Goal: Task Accomplishment & Management: Complete application form

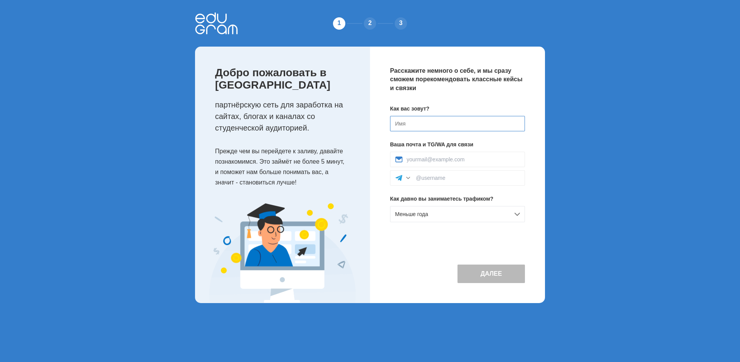
click at [410, 118] on input at bounding box center [457, 123] width 135 height 15
click at [407, 125] on input at bounding box center [457, 123] width 135 height 15
click at [430, 123] on input at bounding box center [457, 123] width 135 height 15
type input "[PERSON_NAME]"
click at [434, 159] on input at bounding box center [463, 159] width 113 height 6
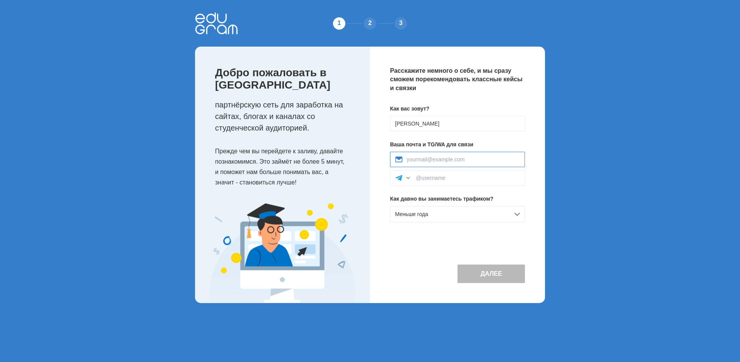
type input "alexiusantoninus@gmail.com"
click at [427, 177] on input at bounding box center [468, 178] width 104 height 6
type input "Alexius"
click at [485, 276] on button "Далее" at bounding box center [490, 274] width 67 height 18
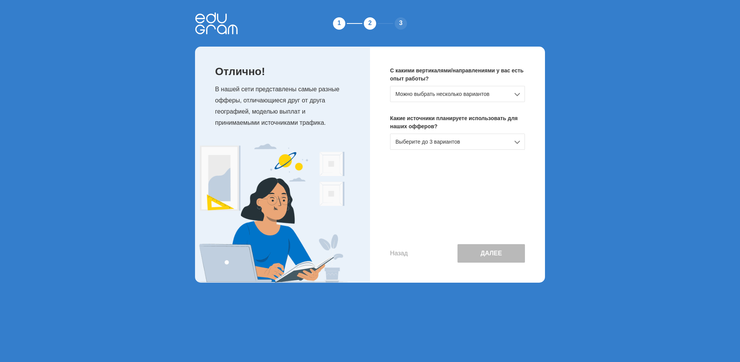
click at [425, 91] on div "Можно выбрать несколько вариантов" at bounding box center [457, 94] width 135 height 16
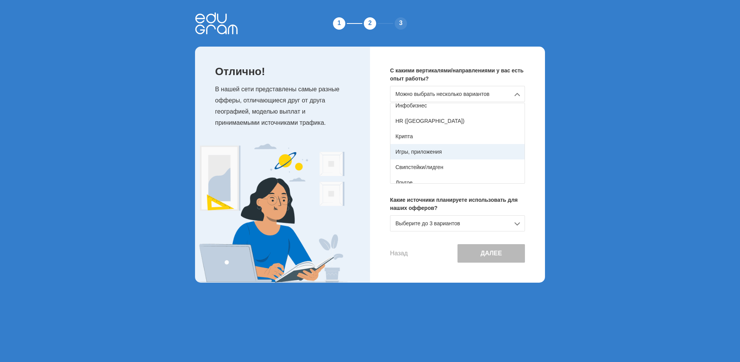
scroll to position [136, 0]
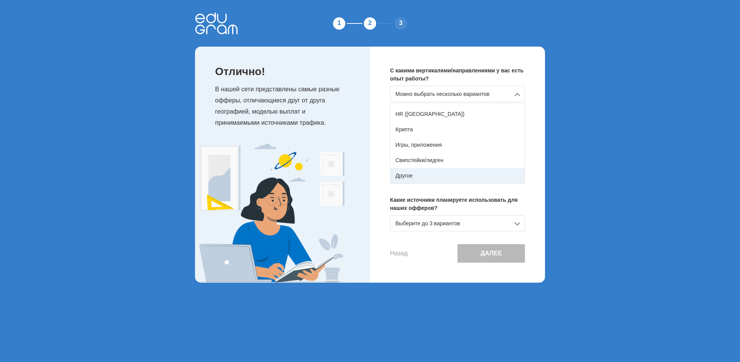
click at [413, 175] on div "Другое" at bounding box center [457, 175] width 134 height 15
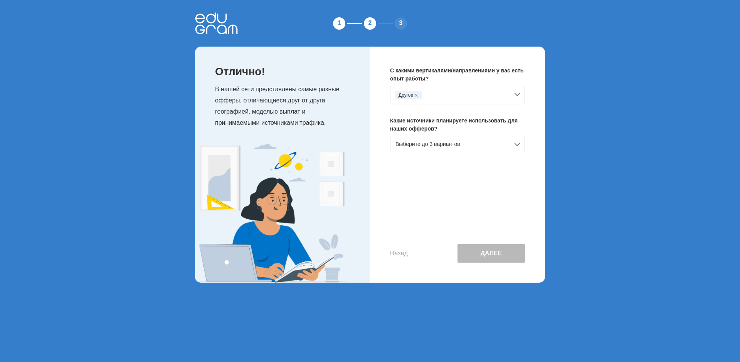
click at [454, 143] on div "Выберите до 3 вариантов" at bounding box center [457, 144] width 135 height 16
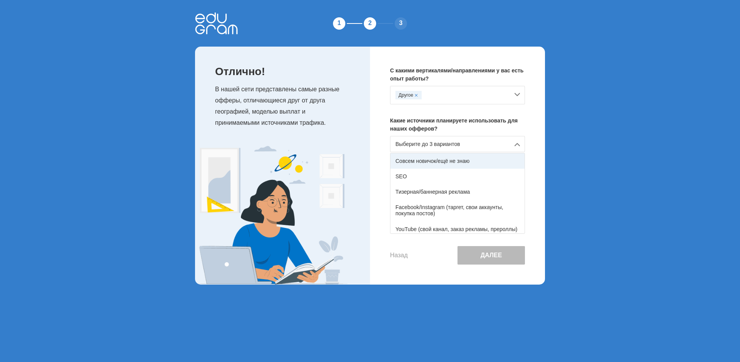
scroll to position [127, 0]
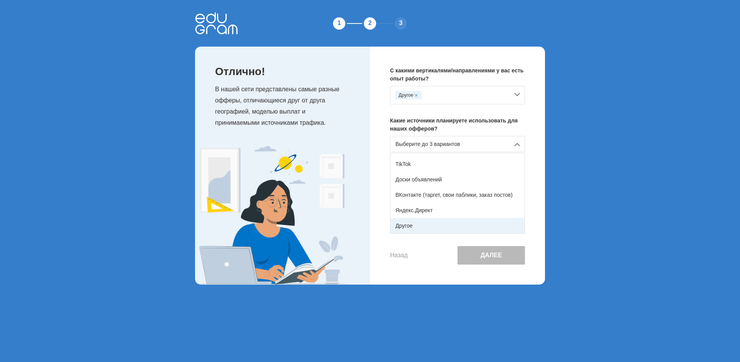
click at [417, 226] on div "Другое" at bounding box center [457, 225] width 134 height 15
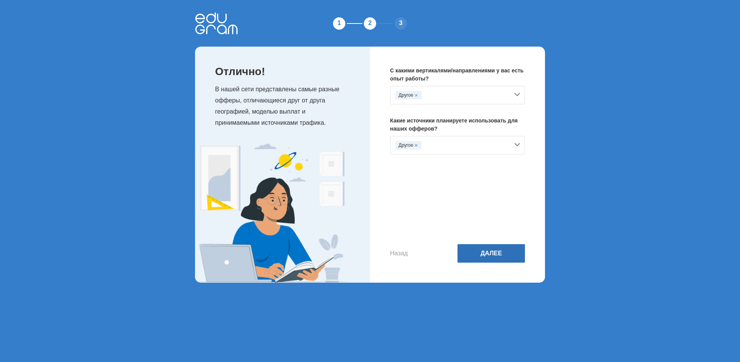
click at [489, 254] on button "Далее" at bounding box center [490, 253] width 67 height 18
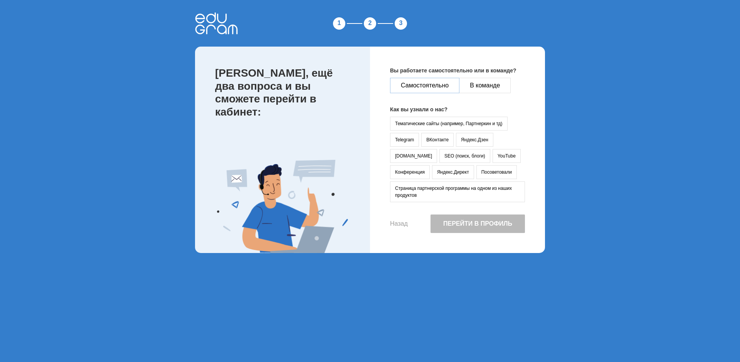
click at [440, 88] on button "Самостоятельно" at bounding box center [424, 85] width 69 height 15
click at [492, 152] on button "YouTube" at bounding box center [506, 156] width 28 height 14
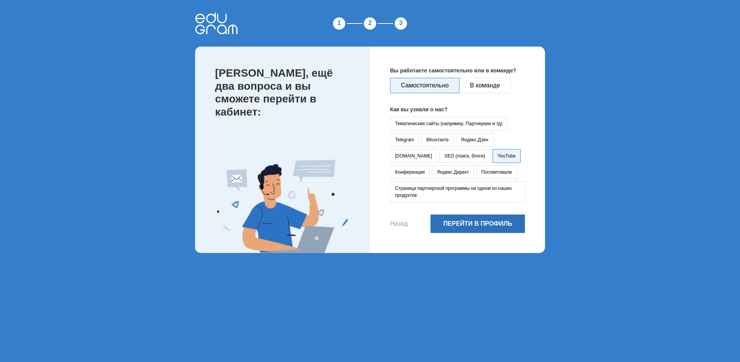
click at [480, 223] on button "Перейти в профиль" at bounding box center [477, 224] width 94 height 18
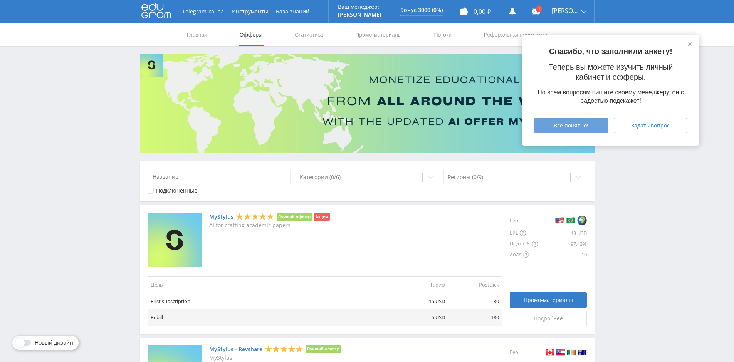
click at [575, 126] on span "Все понятно!" at bounding box center [571, 126] width 35 height 6
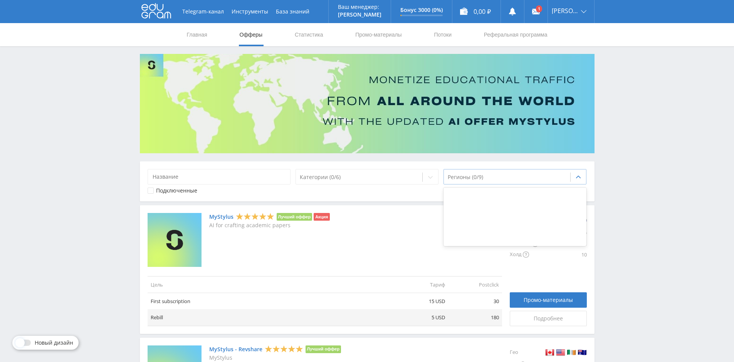
click at [484, 175] on div at bounding box center [507, 177] width 119 height 8
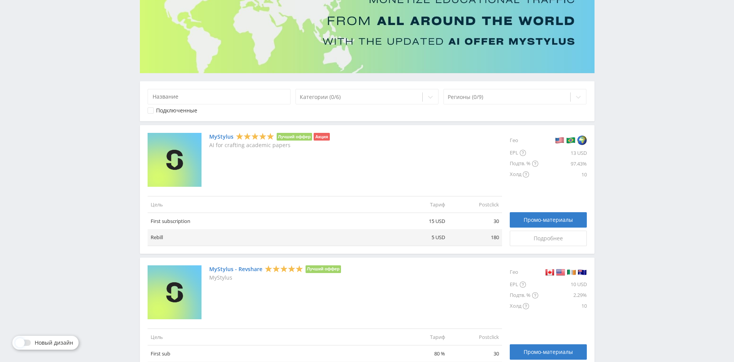
scroll to position [77, 0]
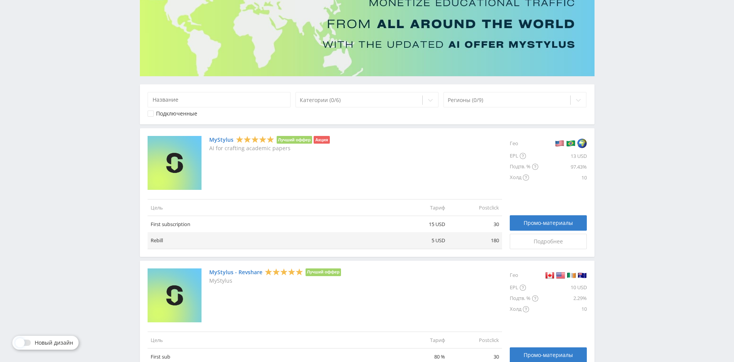
click at [224, 137] on link "MyStylus" at bounding box center [221, 140] width 24 height 6
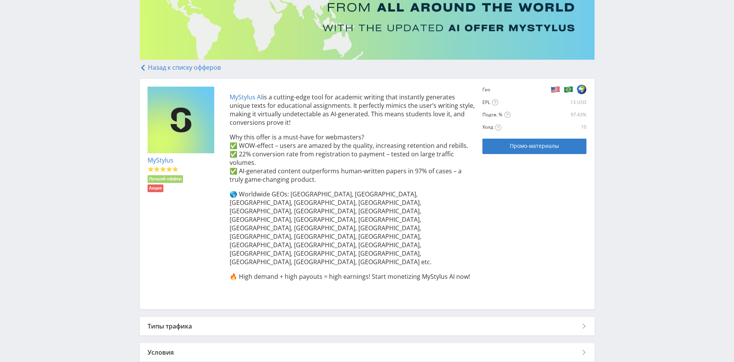
scroll to position [97, 0]
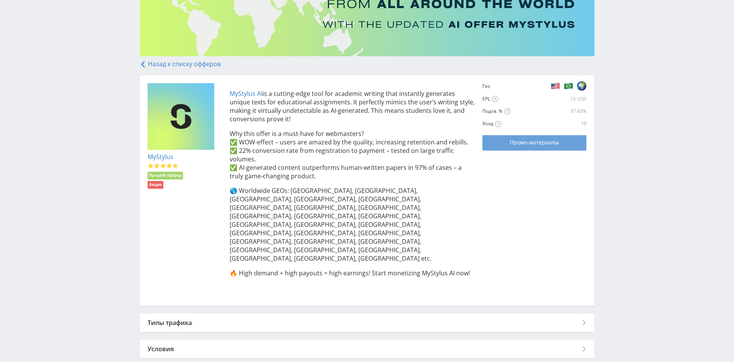
click at [541, 145] on span "Промо-материалы" at bounding box center [534, 143] width 49 height 6
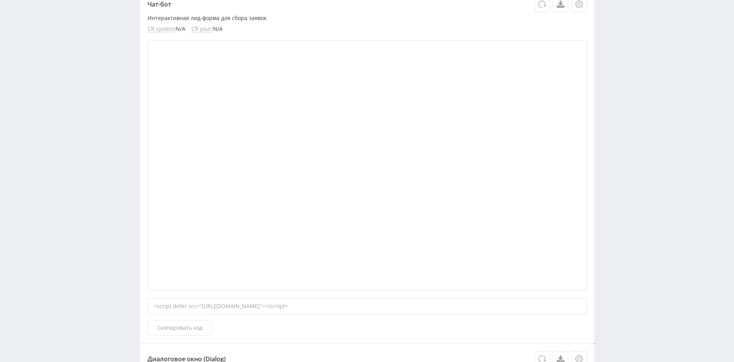
scroll to position [154, 0]
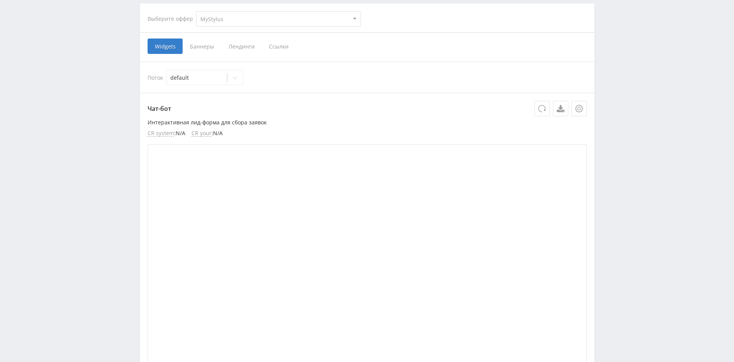
click at [200, 47] on span "Баннеры" at bounding box center [202, 46] width 39 height 15
click at [0, 0] on input "Баннеры" at bounding box center [0, 0] width 0 height 0
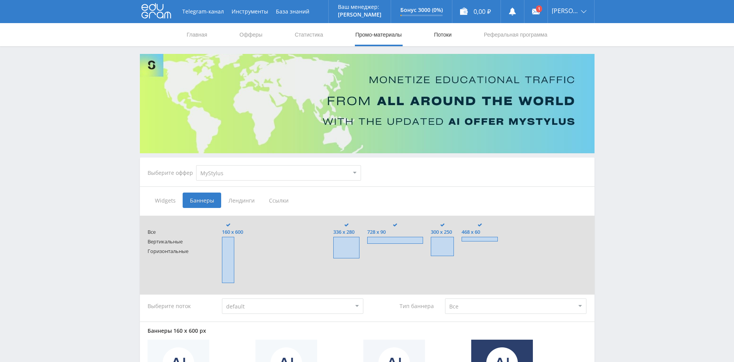
click at [437, 34] on link "Потоки" at bounding box center [442, 34] width 19 height 23
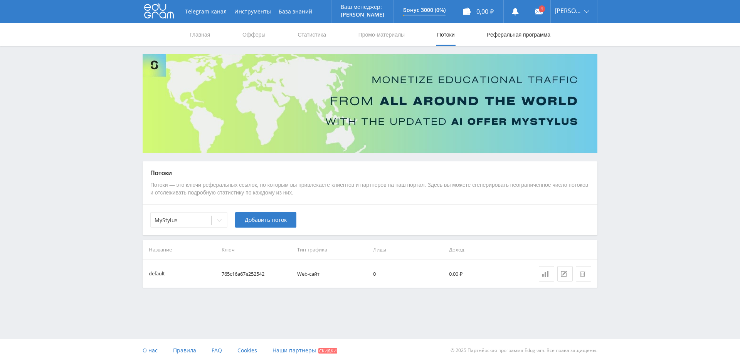
click at [497, 40] on link "Реферальная программа" at bounding box center [518, 34] width 65 height 23
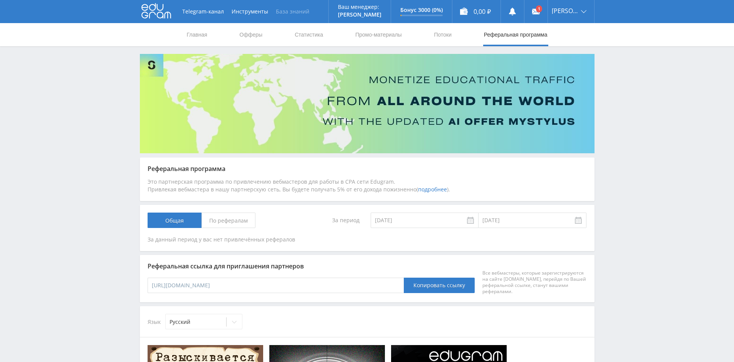
click at [290, 12] on link "База знаний" at bounding box center [292, 11] width 41 height 23
click at [230, 13] on button "Инструменты" at bounding box center [250, 11] width 44 height 23
